Goal: Information Seeking & Learning: Learn about a topic

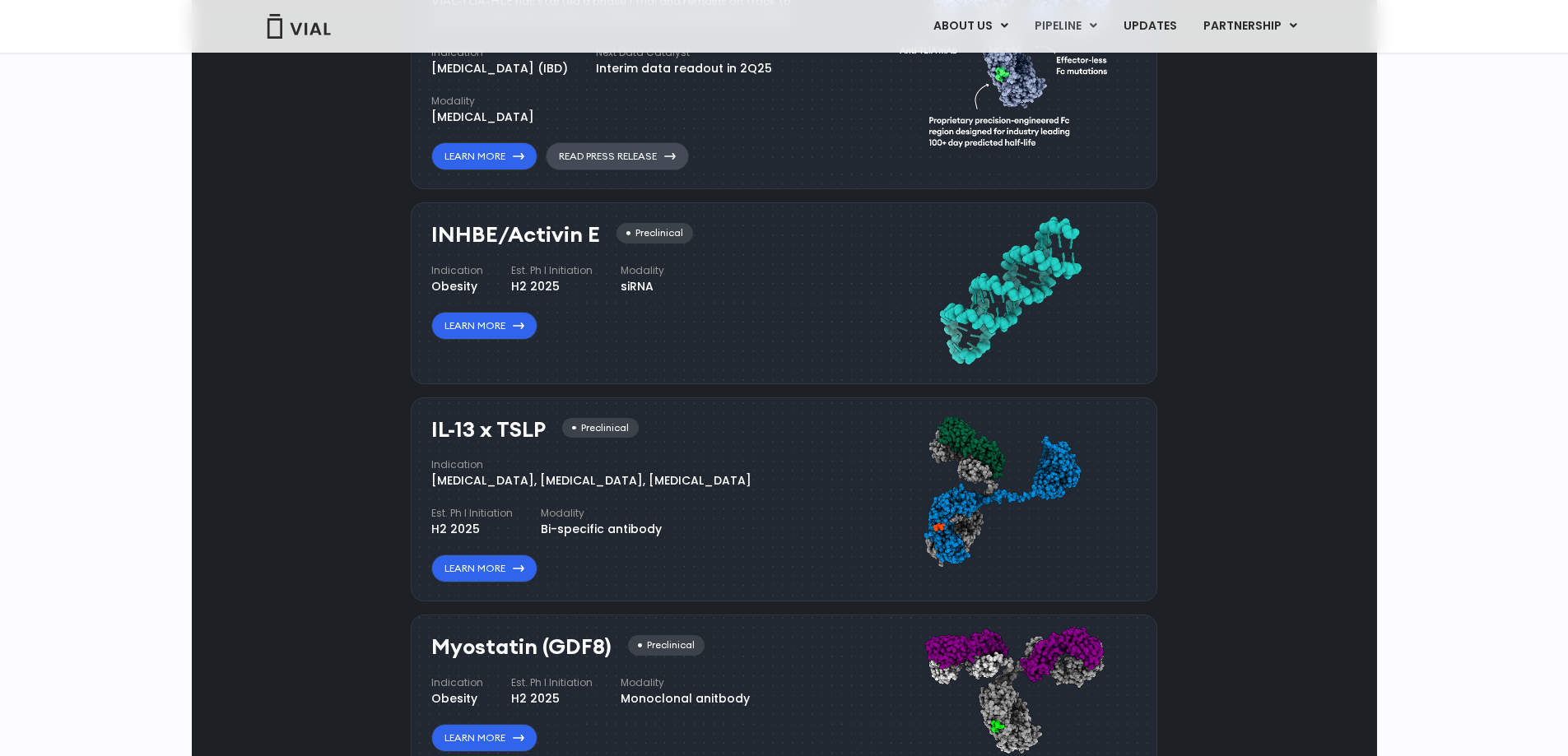
click at [613, 171] on link "Read Press Release" at bounding box center [617, 156] width 143 height 28
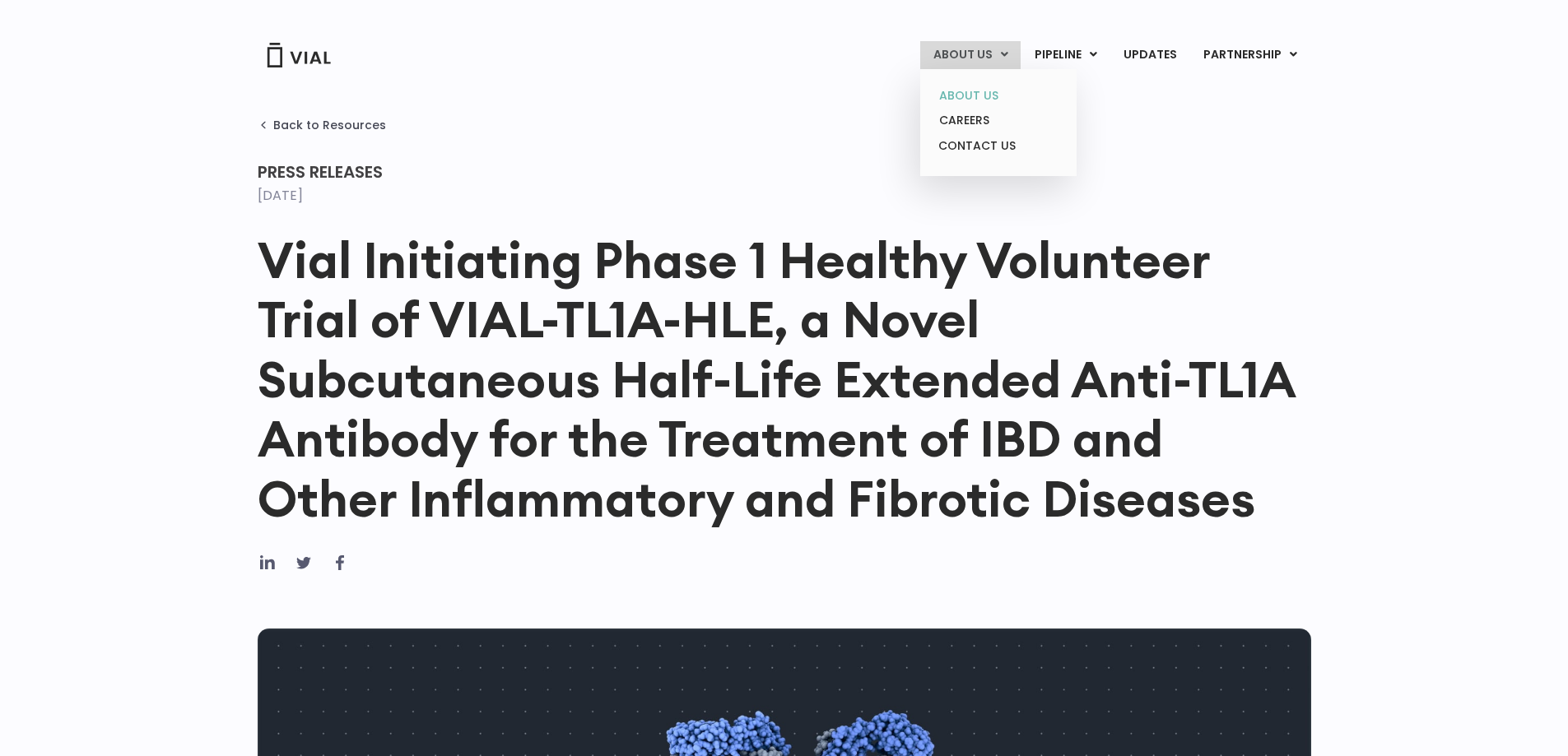
click at [958, 92] on link "ABOUT US" at bounding box center [998, 96] width 144 height 25
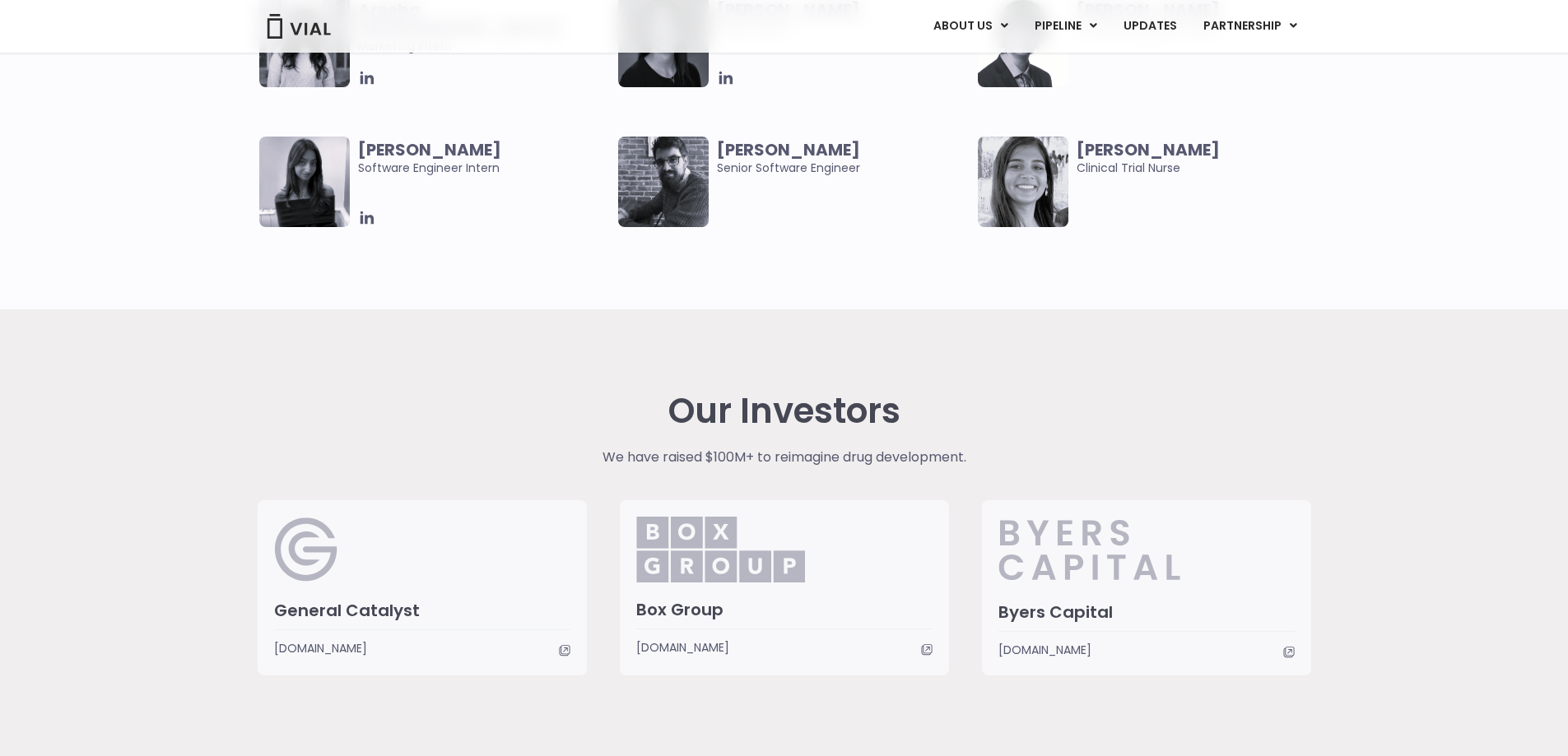
scroll to position [3044, 0]
